Goal: Task Accomplishment & Management: Use online tool/utility

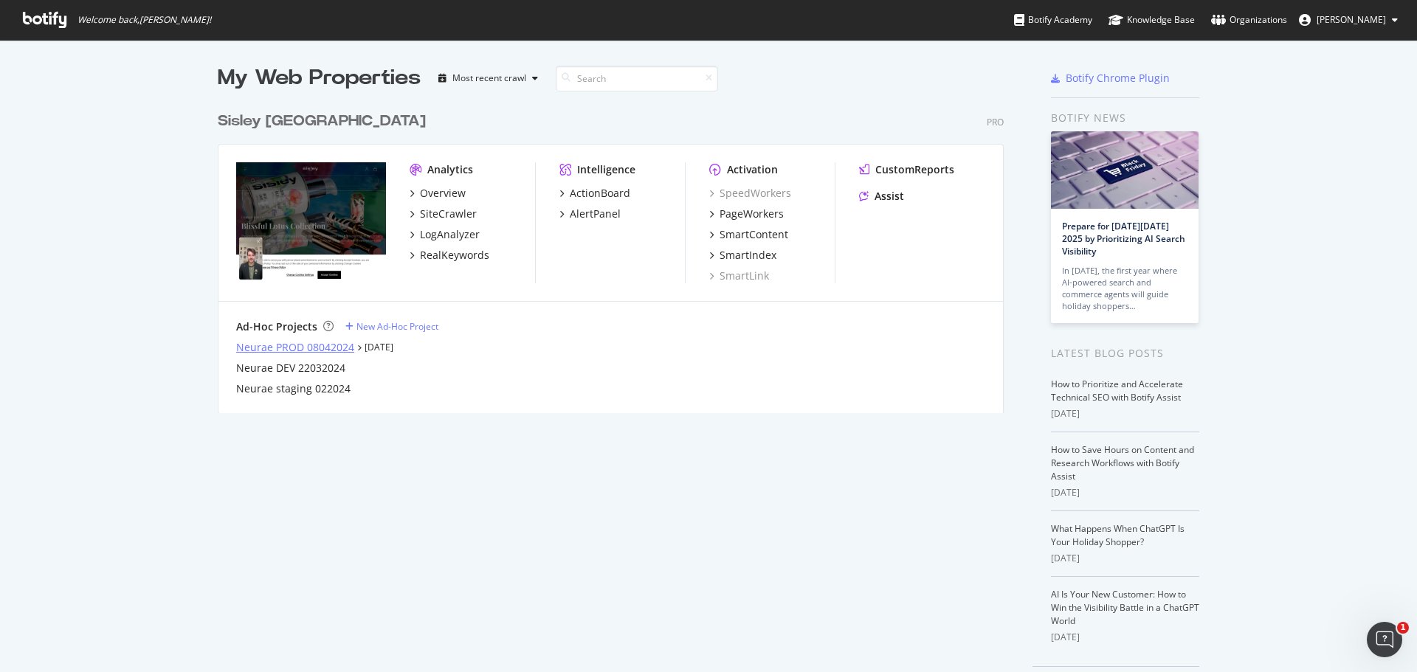
click at [332, 346] on div "Neurae PROD 08042024" at bounding box center [295, 347] width 118 height 15
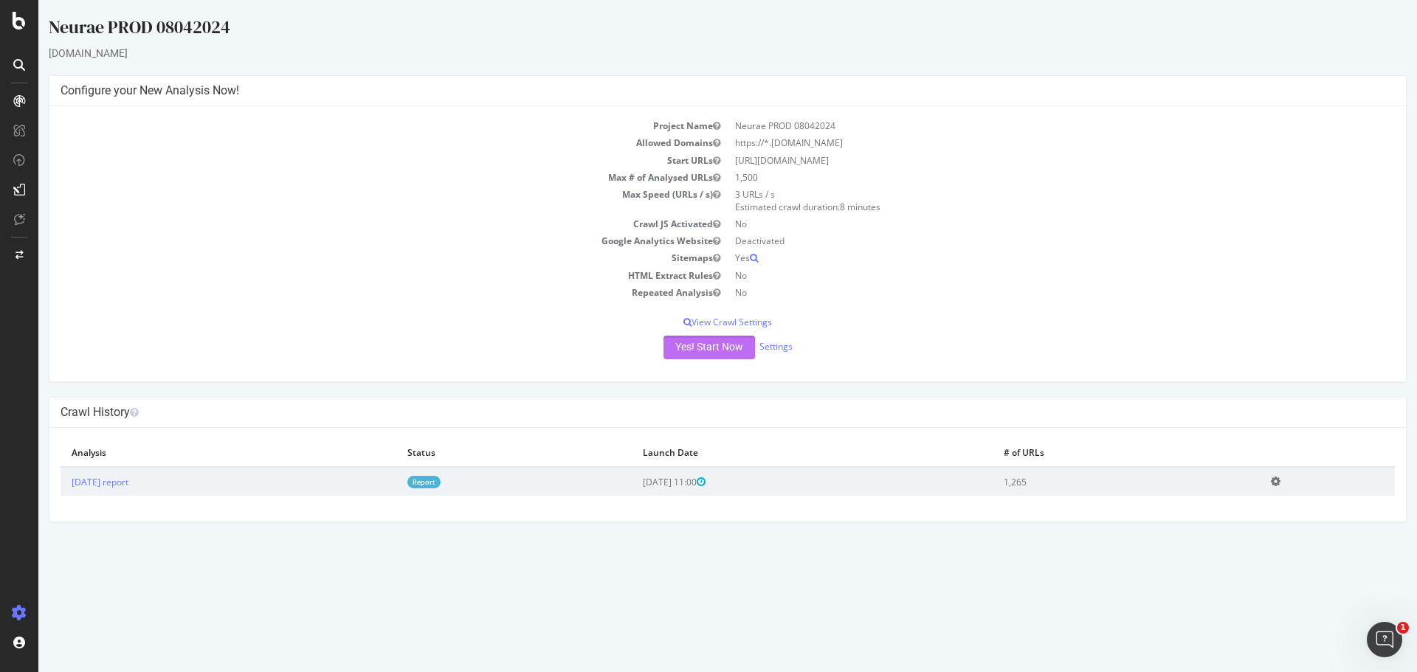
click at [699, 349] on button "Yes! Start Now" at bounding box center [708, 348] width 91 height 24
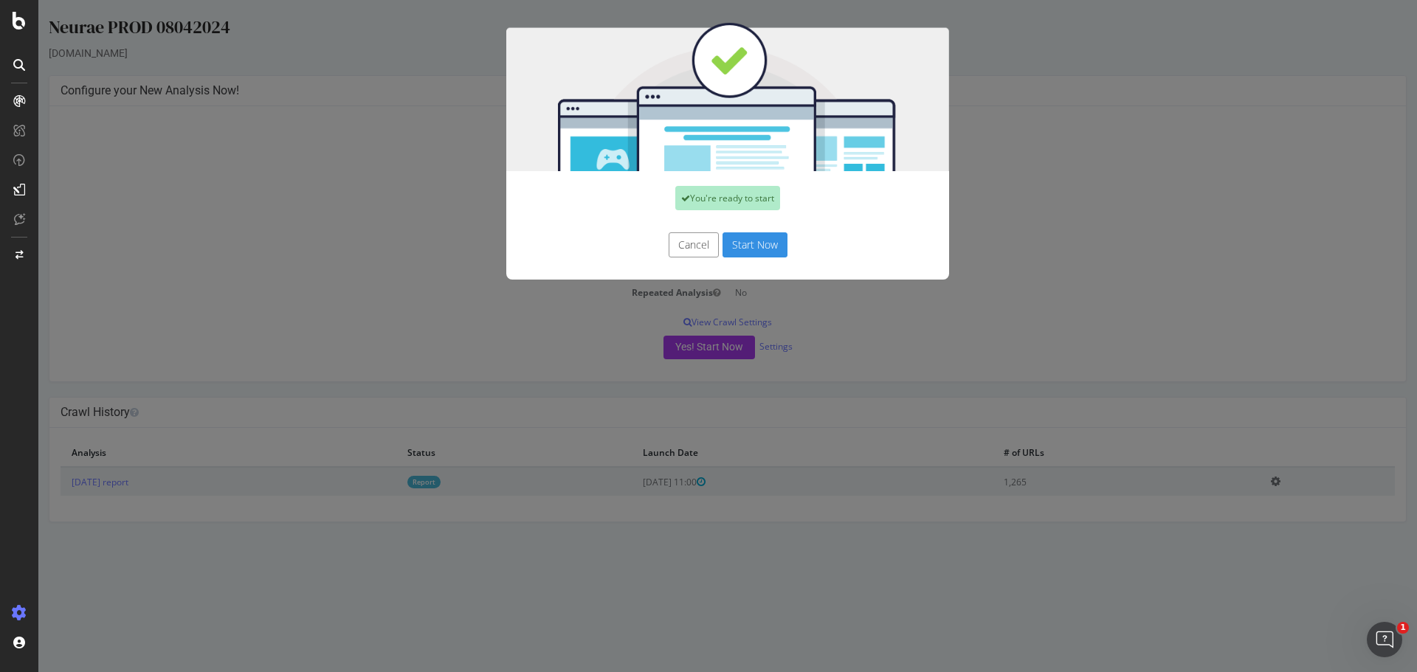
click at [742, 251] on button "Start Now" at bounding box center [754, 244] width 65 height 25
